Goal: Information Seeking & Learning: Check status

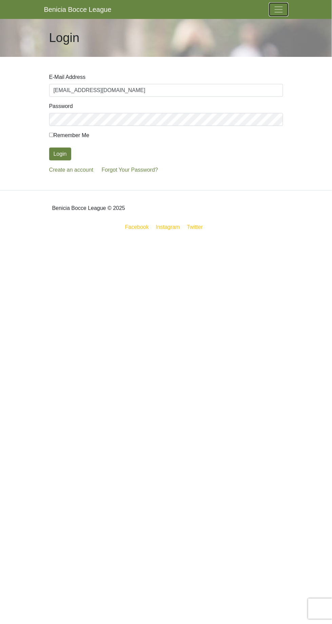
click at [277, 9] on span "Toggle navigation" at bounding box center [278, 9] width 10 height 10
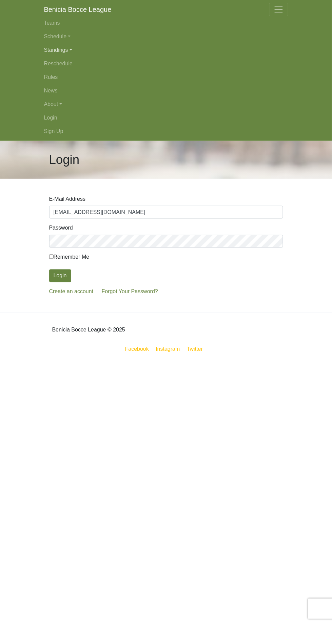
click at [61, 49] on link "Standings" at bounding box center [166, 50] width 244 height 14
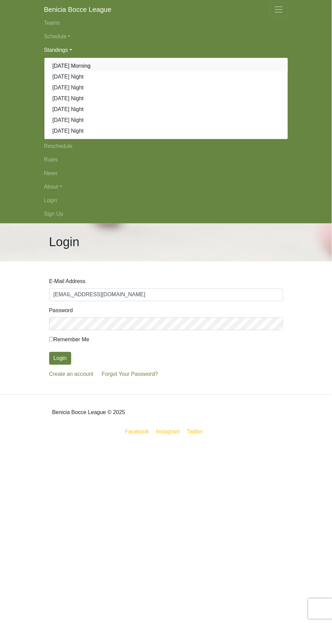
click at [77, 66] on link "[DATE] Morning" at bounding box center [165, 66] width 243 height 11
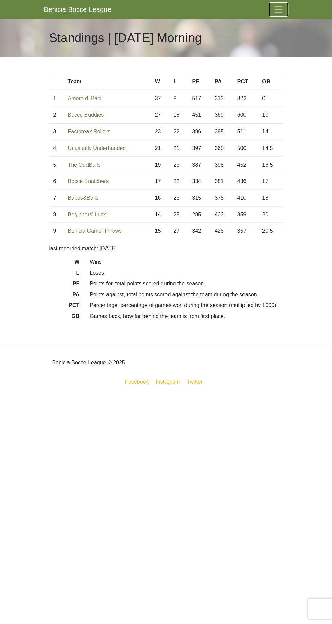
click at [283, 13] on span "Toggle navigation" at bounding box center [278, 9] width 10 height 10
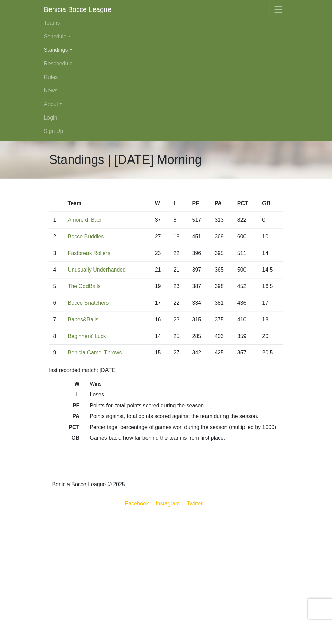
click at [64, 52] on link "Standings" at bounding box center [166, 50] width 244 height 14
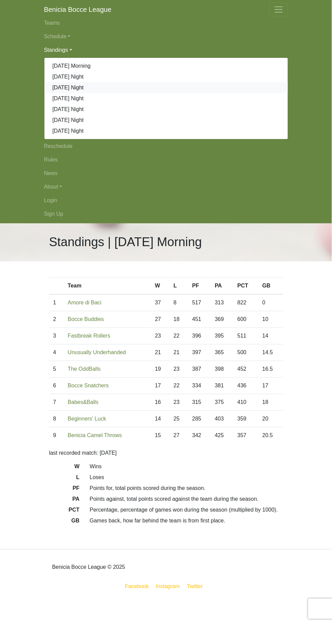
click at [75, 83] on link "[DATE] Night" at bounding box center [165, 87] width 243 height 11
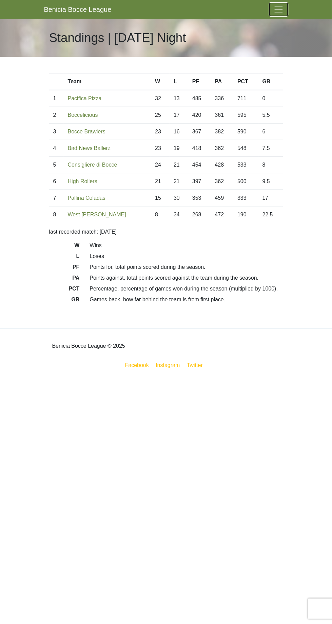
click at [280, 11] on span "Toggle navigation" at bounding box center [278, 9] width 10 height 10
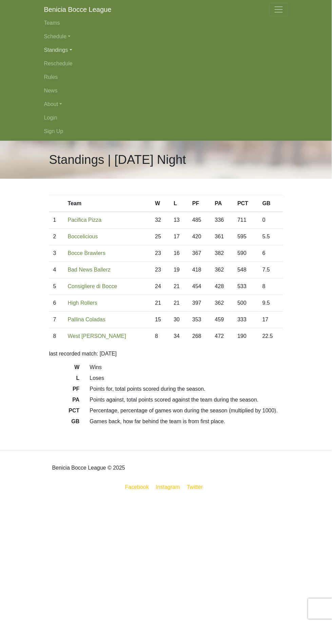
click at [60, 52] on link "Standings" at bounding box center [166, 50] width 244 height 14
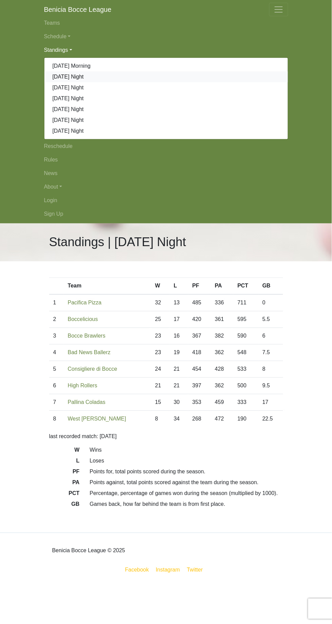
click at [75, 78] on link "[DATE] Night" at bounding box center [165, 76] width 243 height 11
